Goal: Task Accomplishment & Management: Complete application form

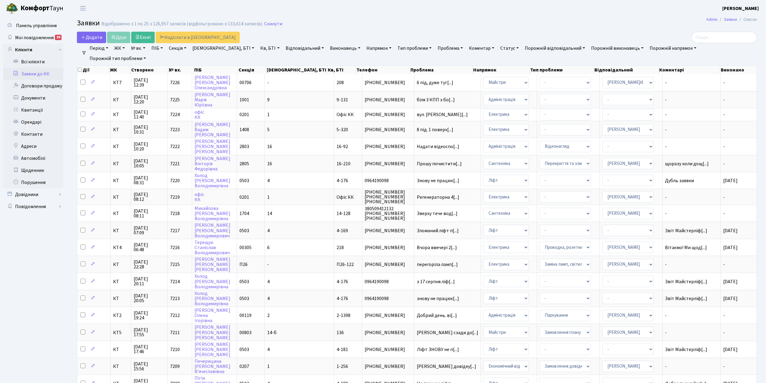
select select "25"
click at [97, 40] on span "Додати" at bounding box center [91, 37] width 21 height 7
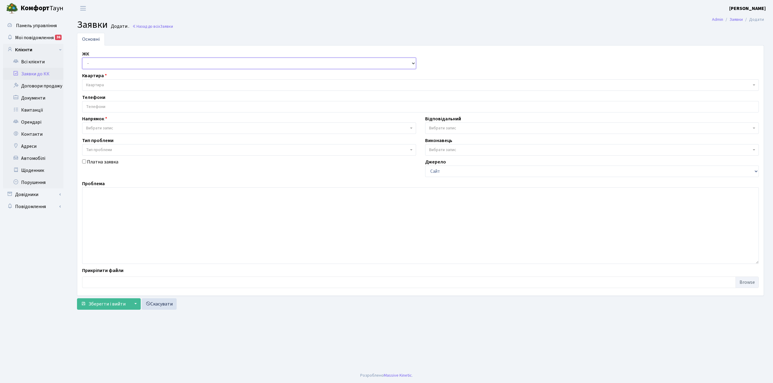
click at [88, 65] on select "- КТ, вул. Регенераторна, 4 КТ2, просп. Соборності, 17 КТ3, вул. Березнева, 16 …" at bounding box center [249, 63] width 334 height 11
select select "302"
click at [82, 58] on select "- КТ, вул. Регенераторна, 4 КТ2, просп. Соборності, 17 КТ3, вул. Березнева, 16 …" at bounding box center [249, 63] width 334 height 11
select select
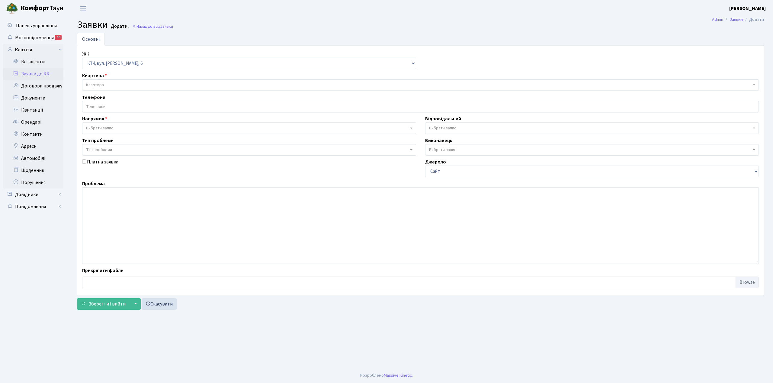
click at [98, 84] on span "Квартира" at bounding box center [95, 85] width 18 height 6
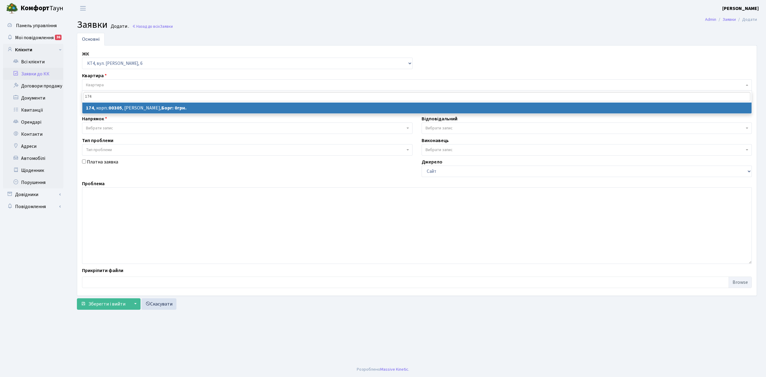
type input "174"
select select
select select "16894"
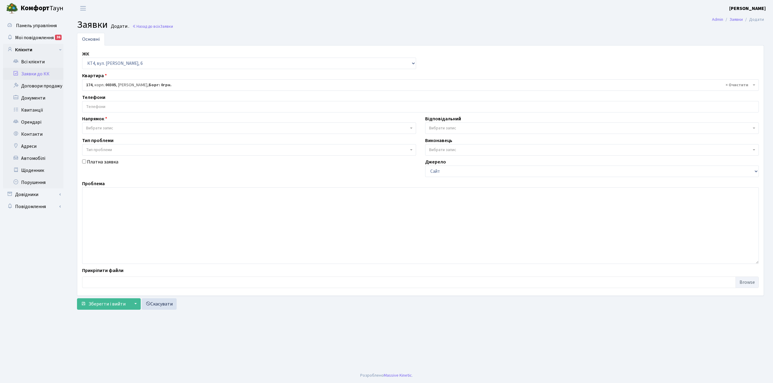
click at [113, 107] on input "search" at bounding box center [420, 106] width 676 height 11
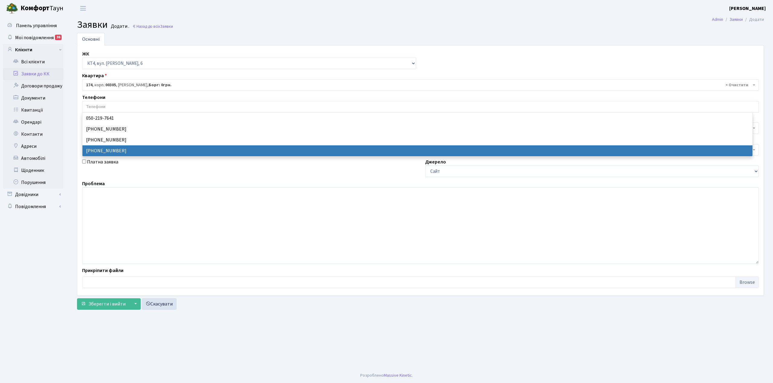
select select "59885"
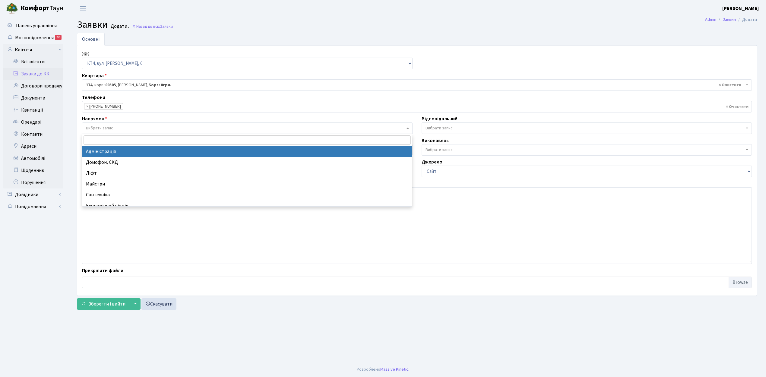
click at [114, 127] on span "Вибрати запис" at bounding box center [245, 128] width 319 height 6
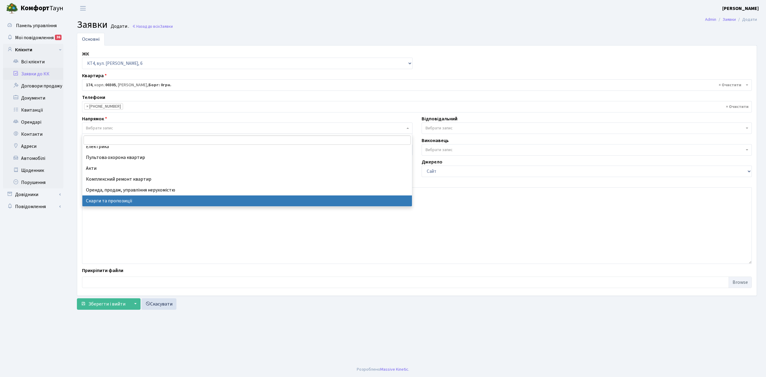
scroll to position [30, 0]
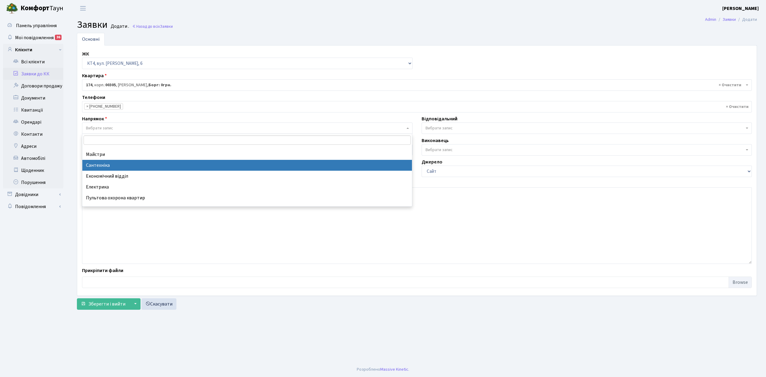
select select "2"
select select
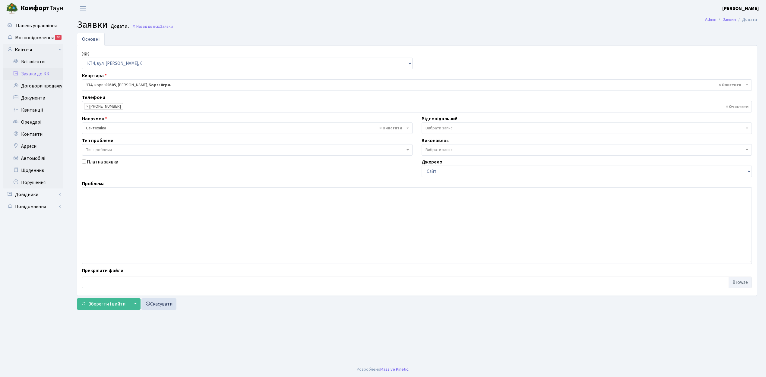
click at [454, 133] on span "Вибрати запис" at bounding box center [587, 128] width 331 height 11
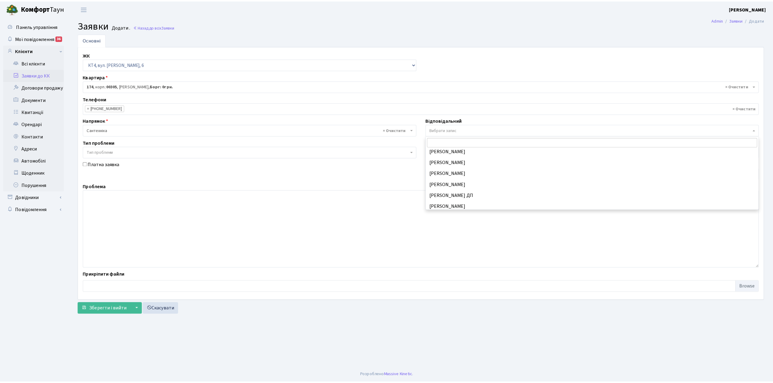
scroll to position [282, 0]
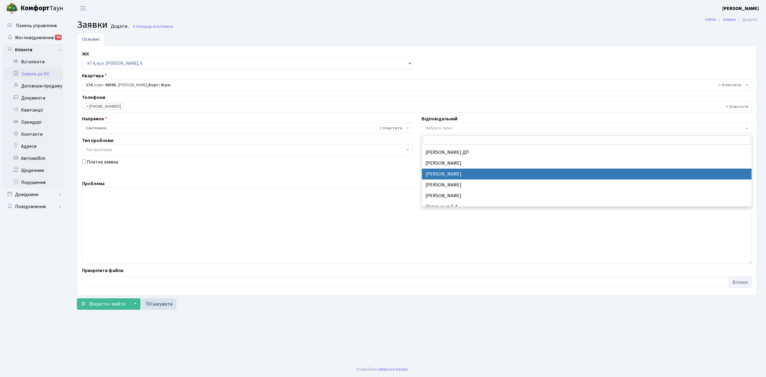
drag, startPoint x: 439, startPoint y: 174, endPoint x: 311, endPoint y: 183, distance: 127.6
select select "67"
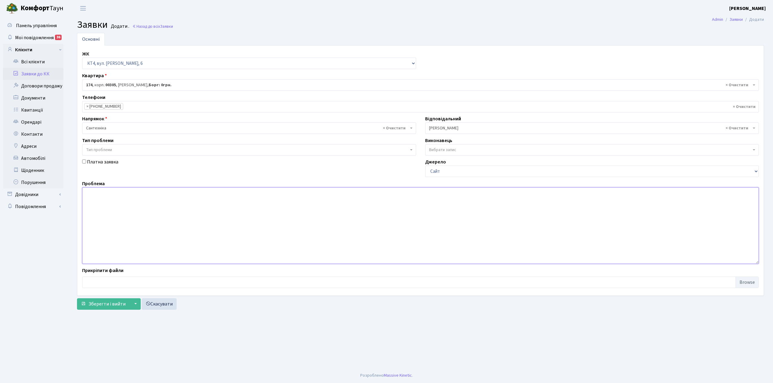
click at [109, 203] on textarea at bounding box center [420, 225] width 676 height 77
type textarea "В кв. відсутня ХВП і ГВП."
click at [102, 304] on span "Зберегти і вийти" at bounding box center [106, 304] width 37 height 7
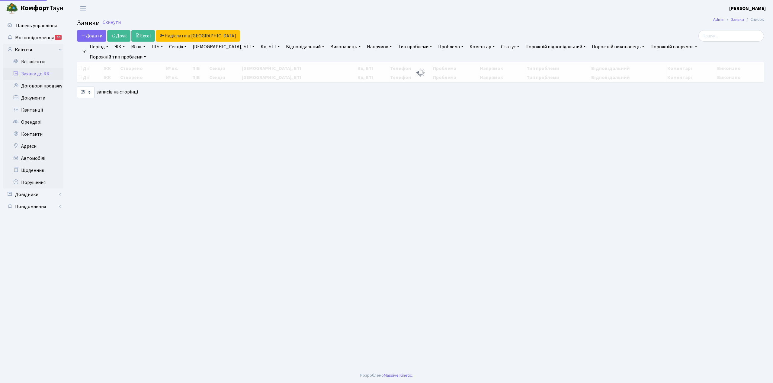
select select "25"
